Goal: Task Accomplishment & Management: Manage account settings

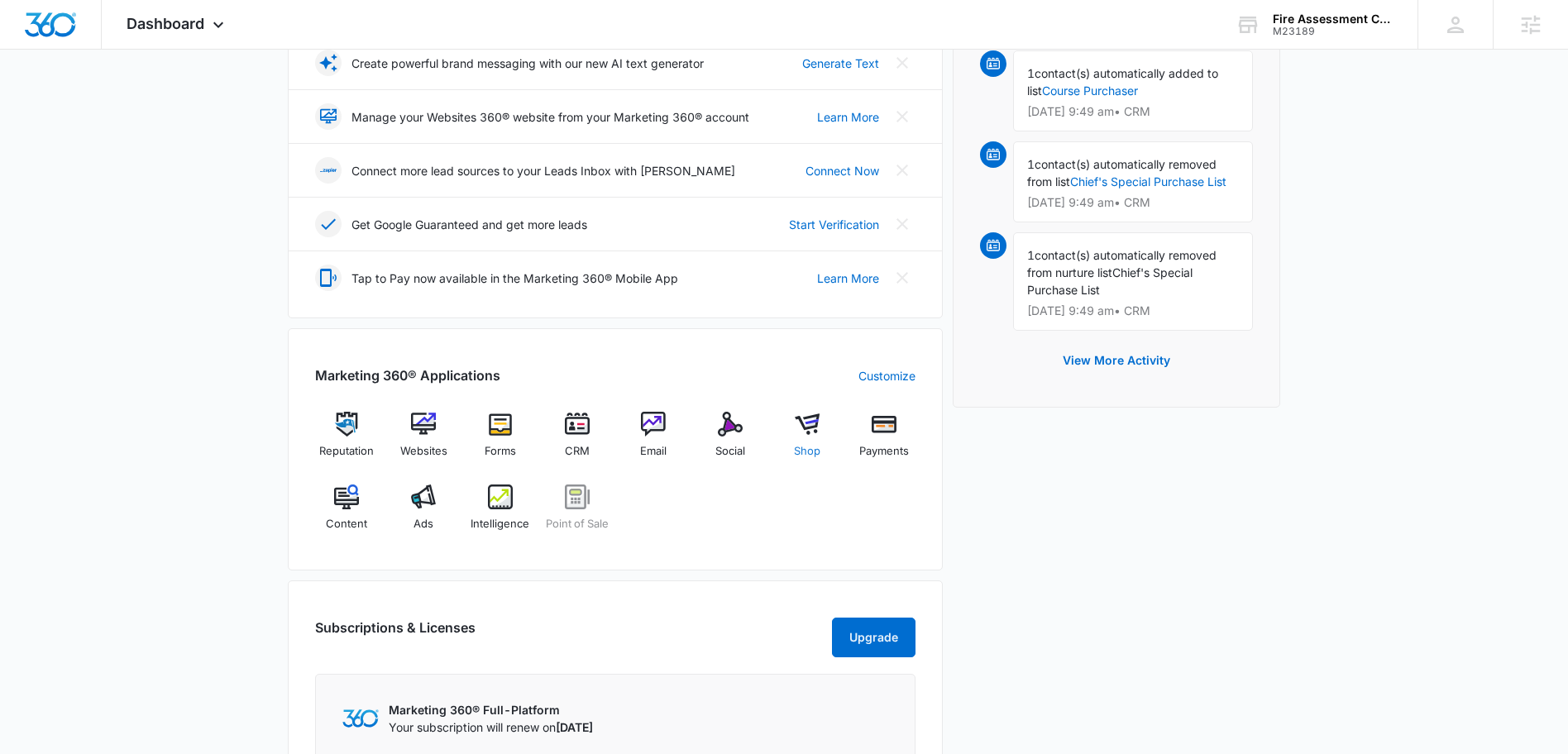
scroll to position [369, 0]
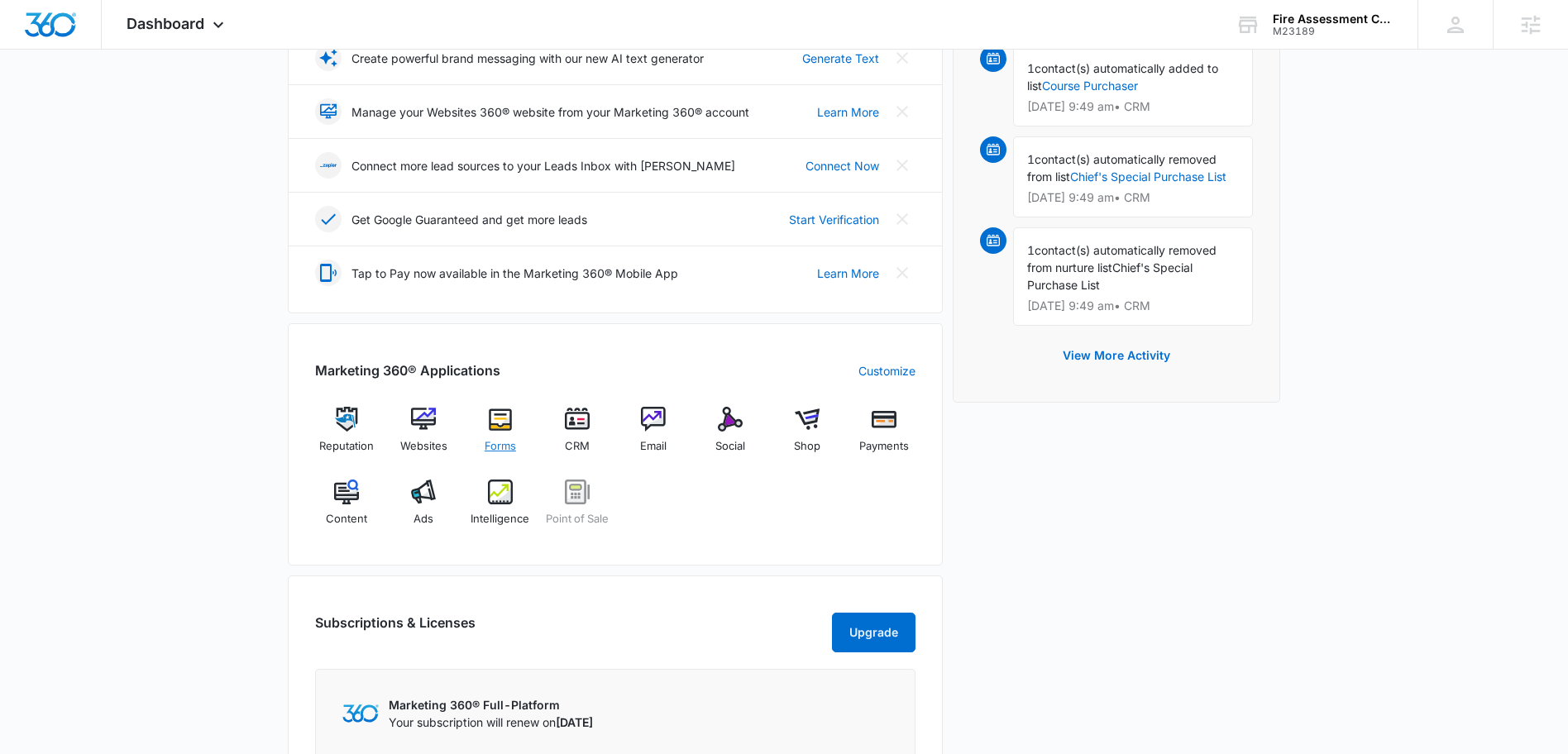
click at [508, 427] on img at bounding box center [500, 418] width 25 height 25
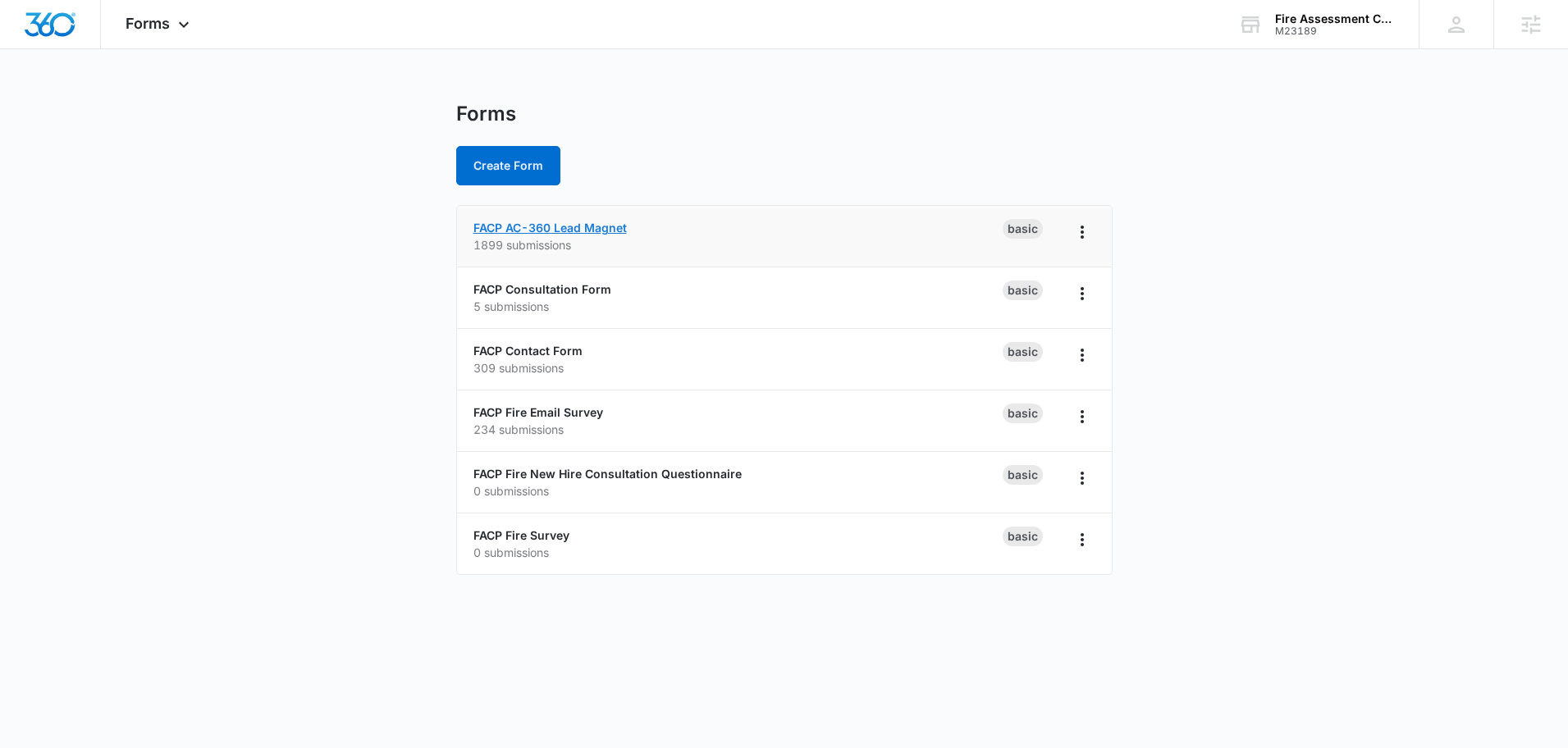
click at [592, 230] on link "FACP AC-360 Lead Magnet" at bounding box center [550, 227] width 153 height 14
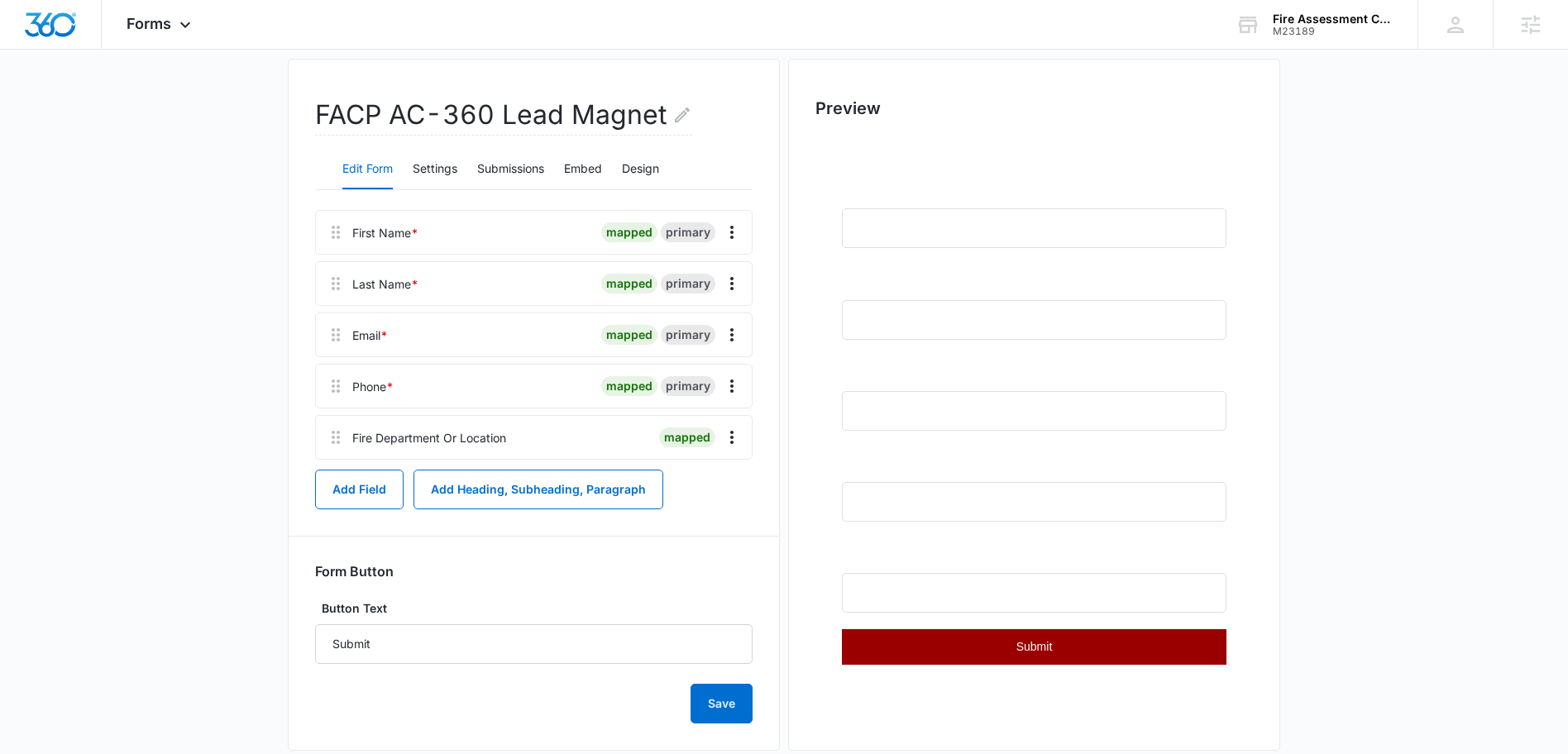
scroll to position [129, 0]
click at [443, 174] on button "Settings" at bounding box center [435, 171] width 45 height 40
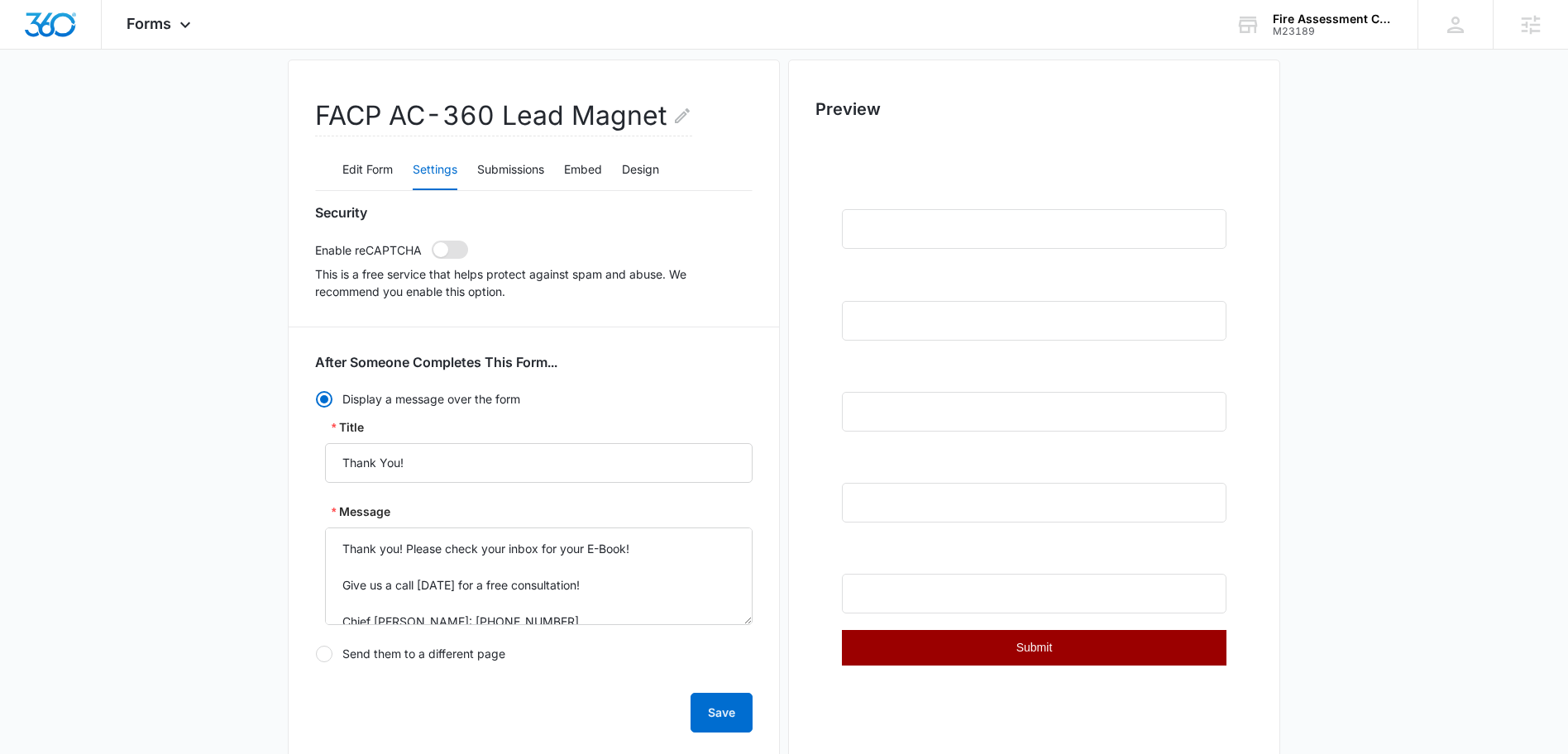
click at [437, 248] on span at bounding box center [441, 249] width 15 height 15
click at [432, 241] on input "checkbox" at bounding box center [431, 240] width 1 height 1
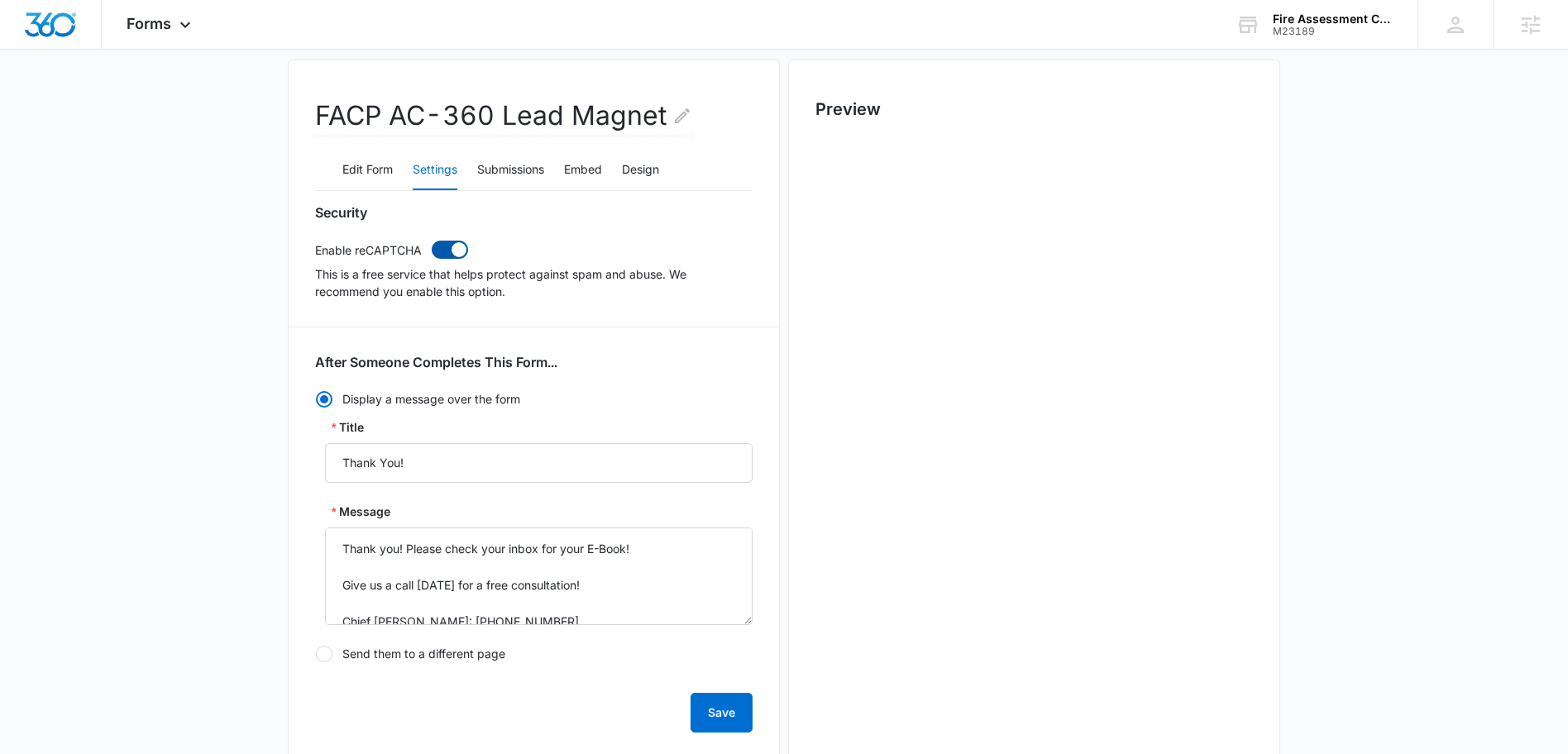
scroll to position [0, 0]
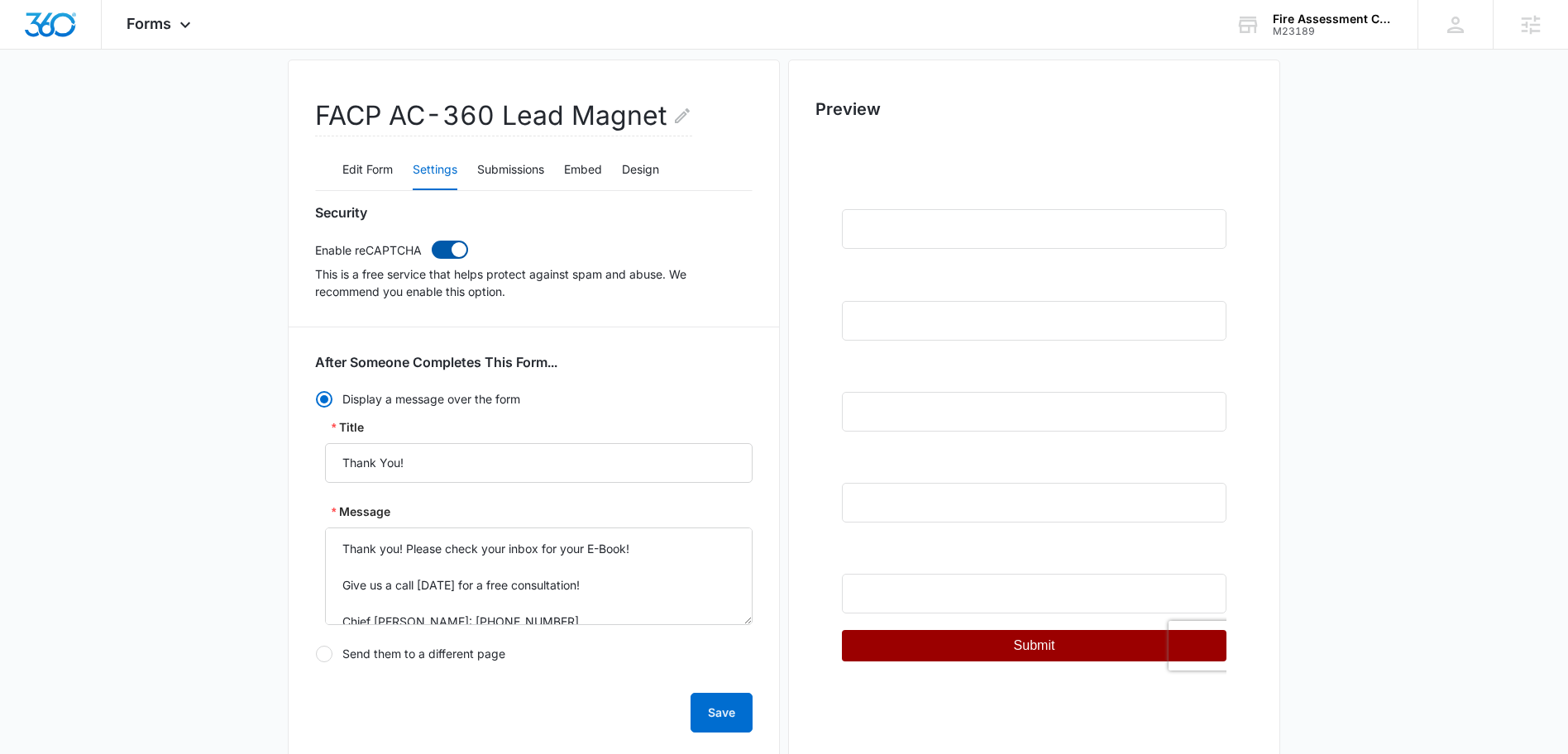
click at [447, 256] on span at bounding box center [450, 250] width 36 height 18
click at [432, 241] on input "checkbox" at bounding box center [431, 240] width 1 height 1
checkbox input "false"
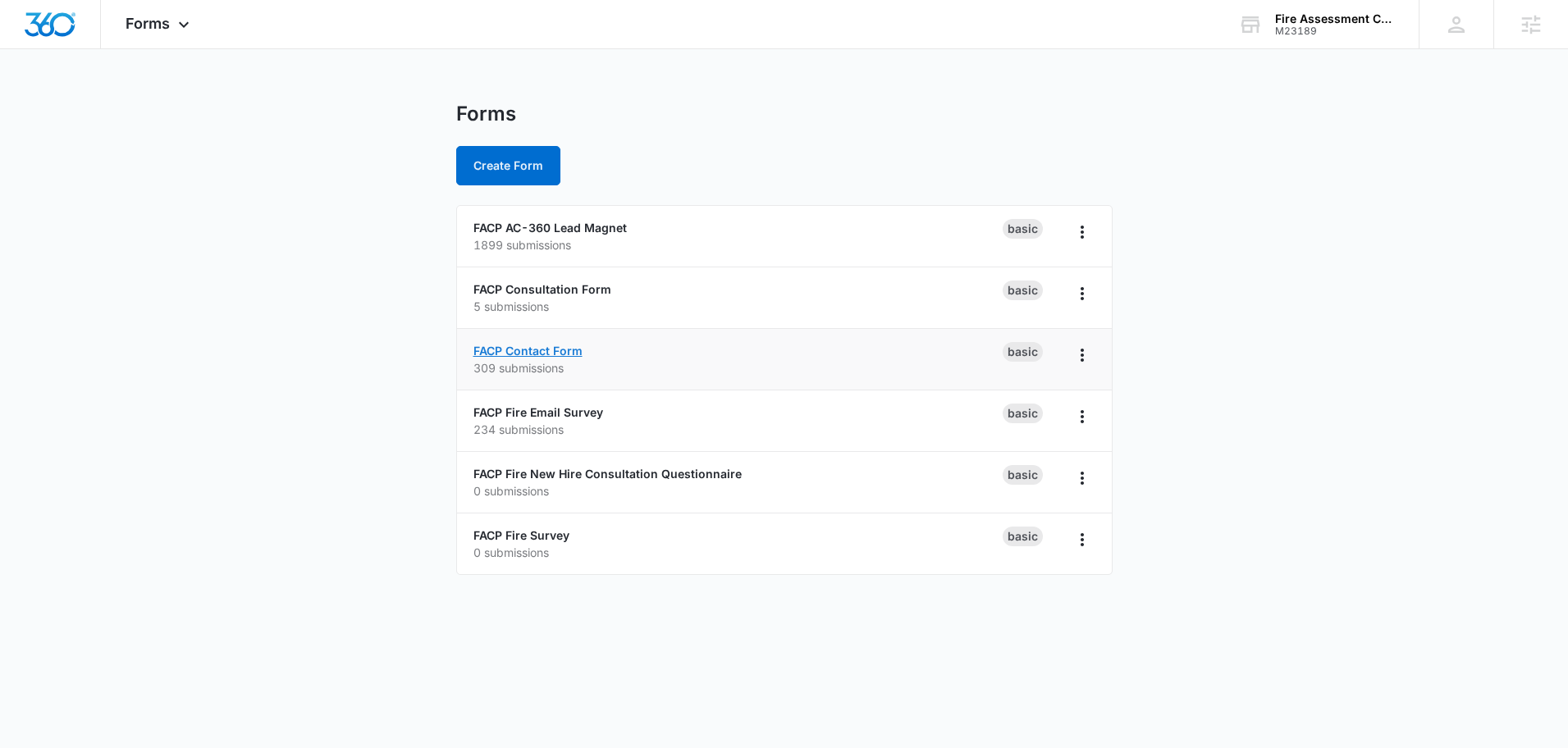
click at [546, 348] on link "FACP Contact Form" at bounding box center [528, 350] width 109 height 14
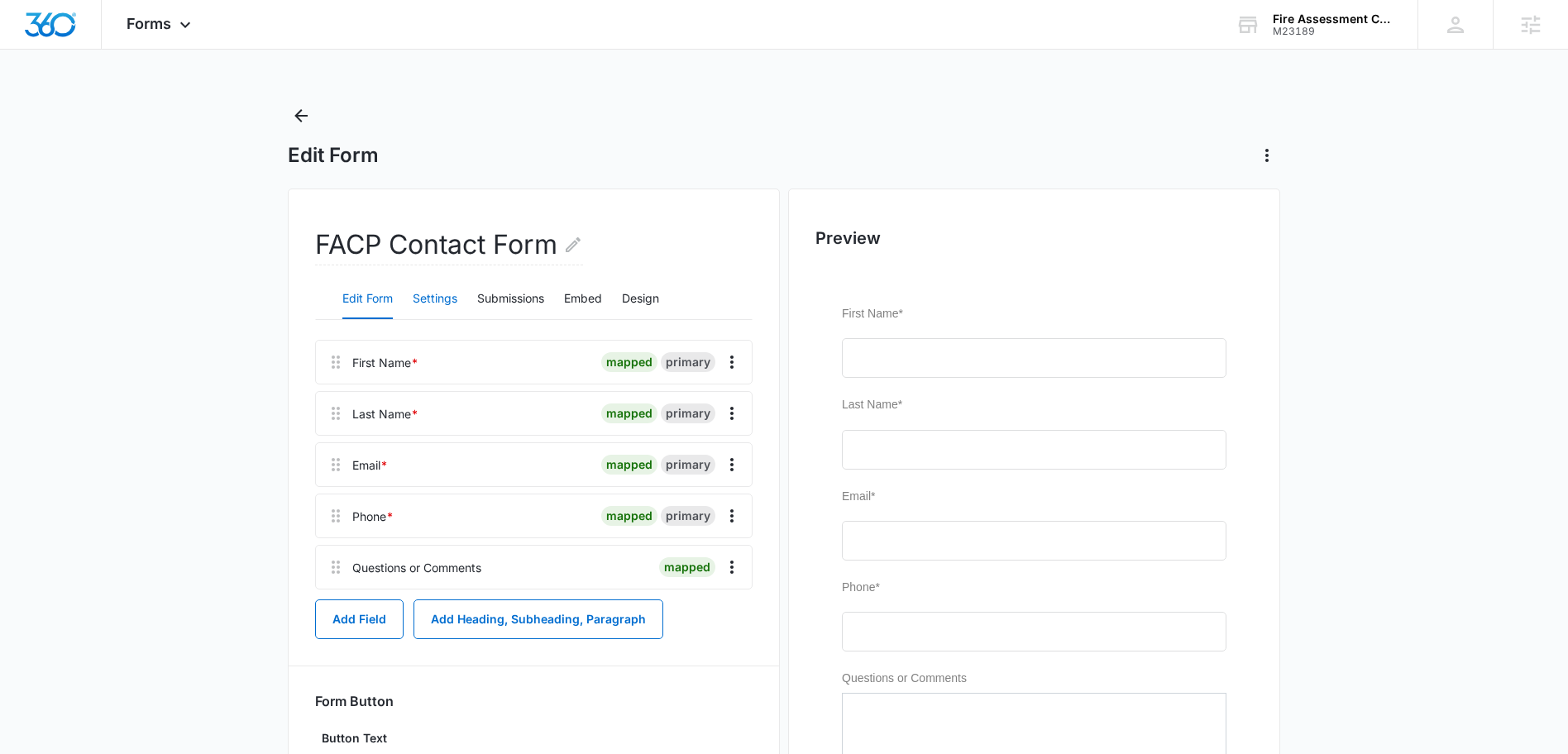
click at [434, 299] on button "Settings" at bounding box center [435, 299] width 45 height 40
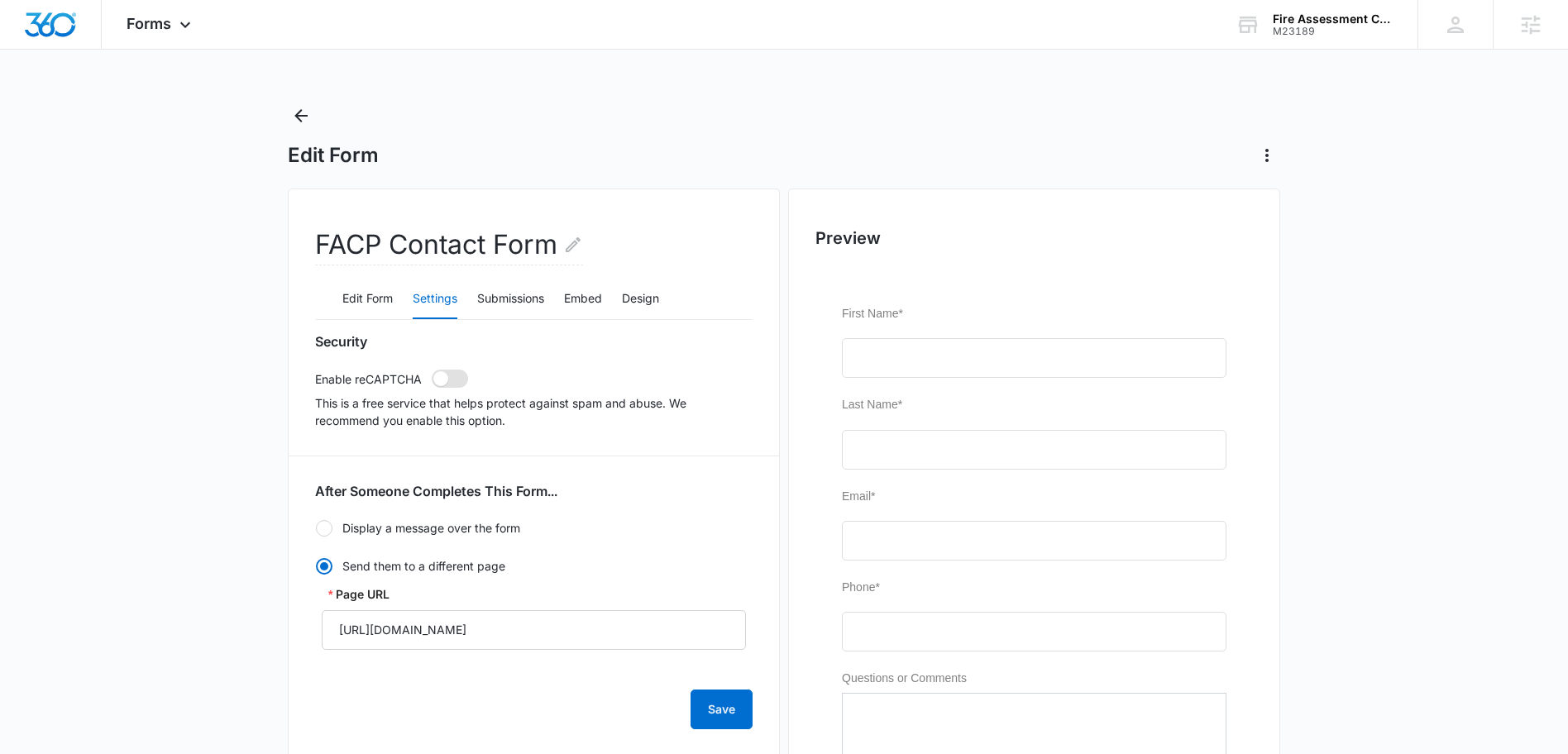
click at [450, 380] on span at bounding box center [450, 378] width 36 height 18
click at [432, 369] on input "checkbox" at bounding box center [431, 369] width 1 height 1
checkbox input "true"
click at [729, 708] on button "Save" at bounding box center [721, 709] width 62 height 40
